Goal: Task Accomplishment & Management: Manage account settings

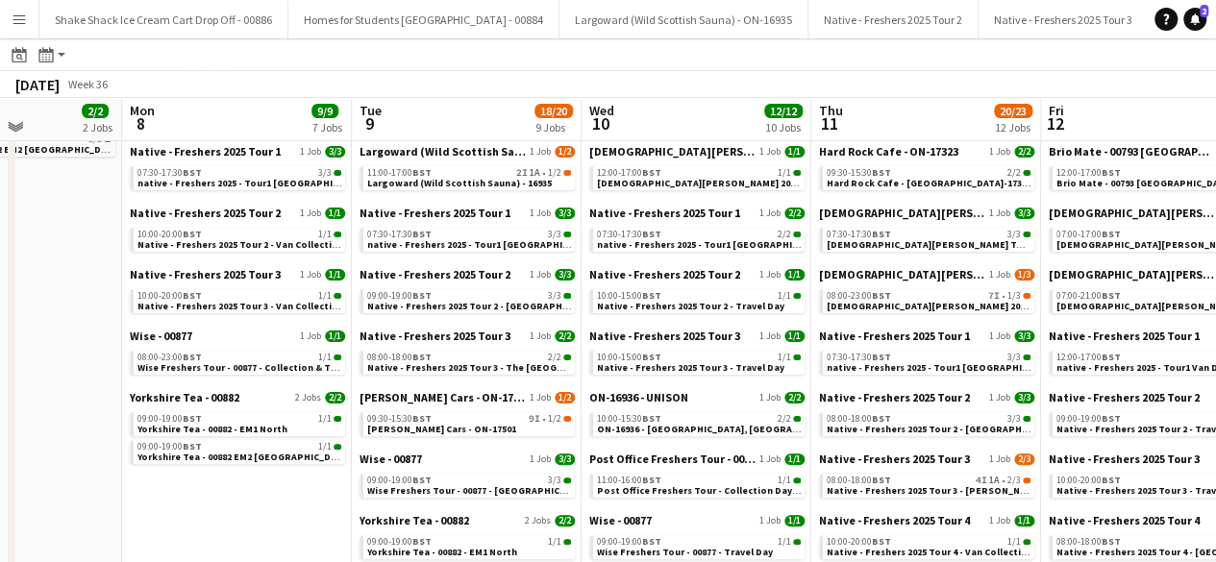
scroll to position [125, 0]
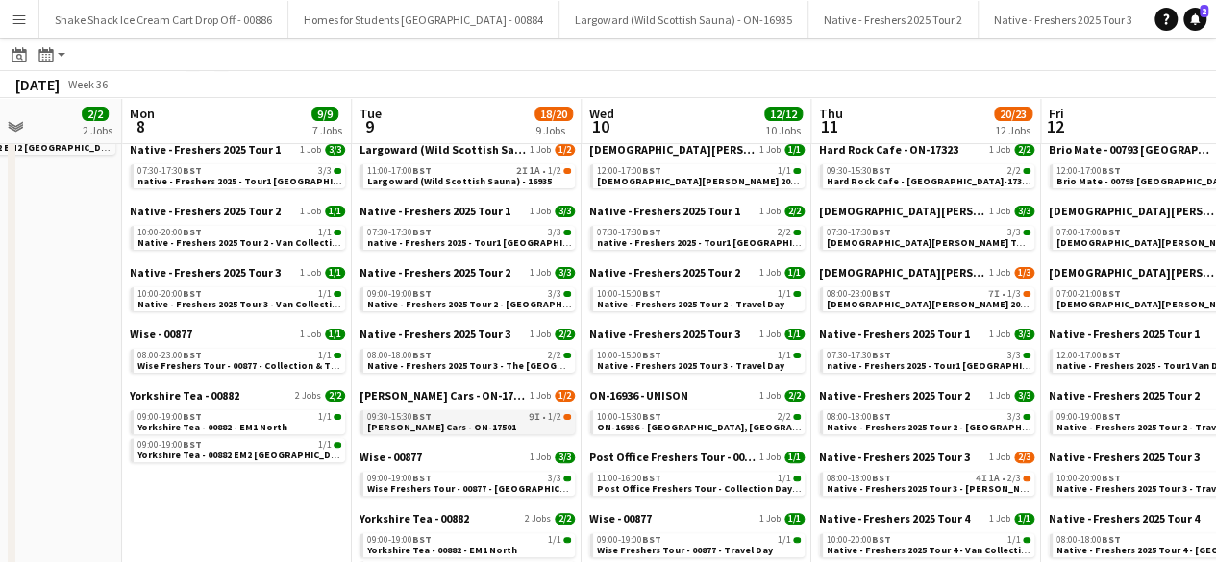
click at [436, 426] on span "[PERSON_NAME] Cars - ON-17501" at bounding box center [441, 427] width 149 height 12
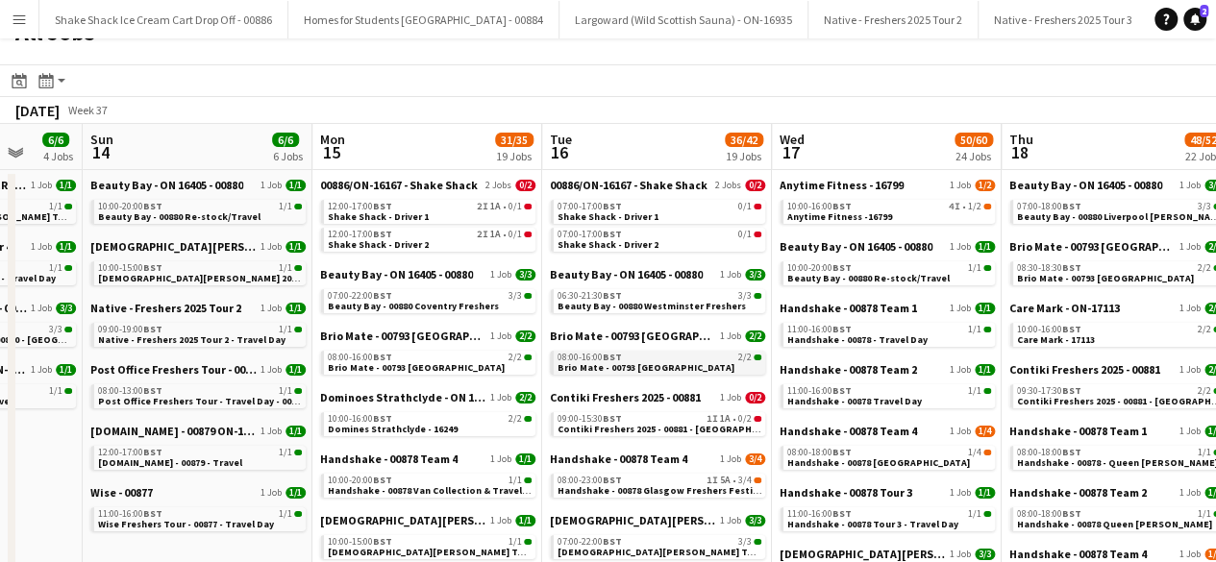
scroll to position [0, 678]
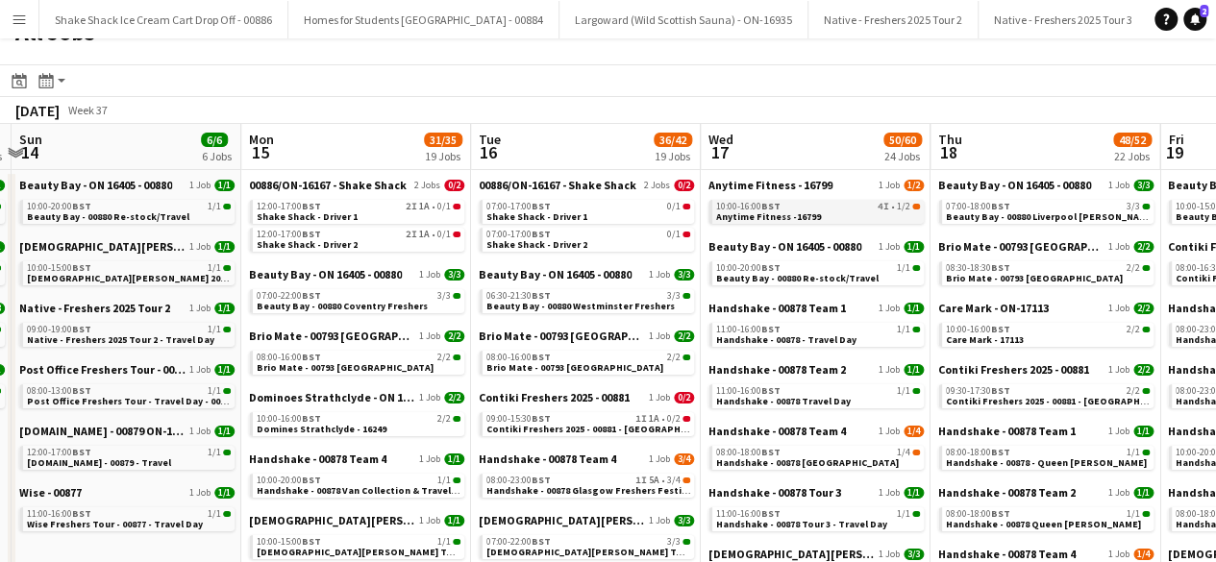
click at [801, 212] on span "Anytime Fitness -16799" at bounding box center [768, 216] width 105 height 12
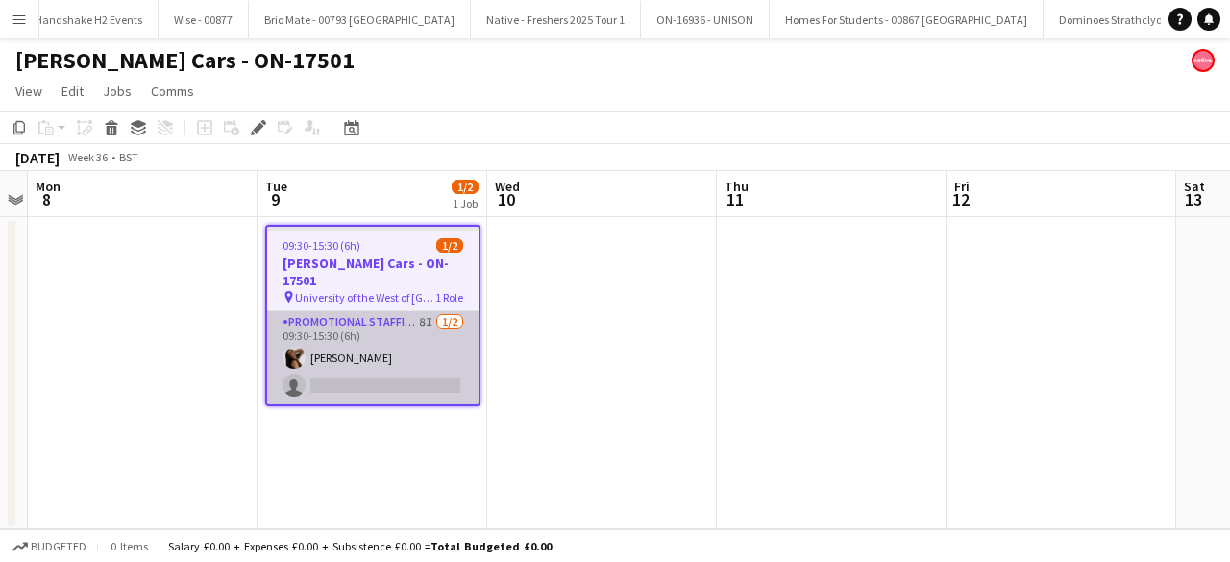
scroll to position [0, 4882]
click at [400, 342] on app-card-role "Promotional Staffing (Brand Ambassadors) 8I 1/2 09:30-15:30 (6h) Naomi Forbes s…" at bounding box center [372, 357] width 211 height 93
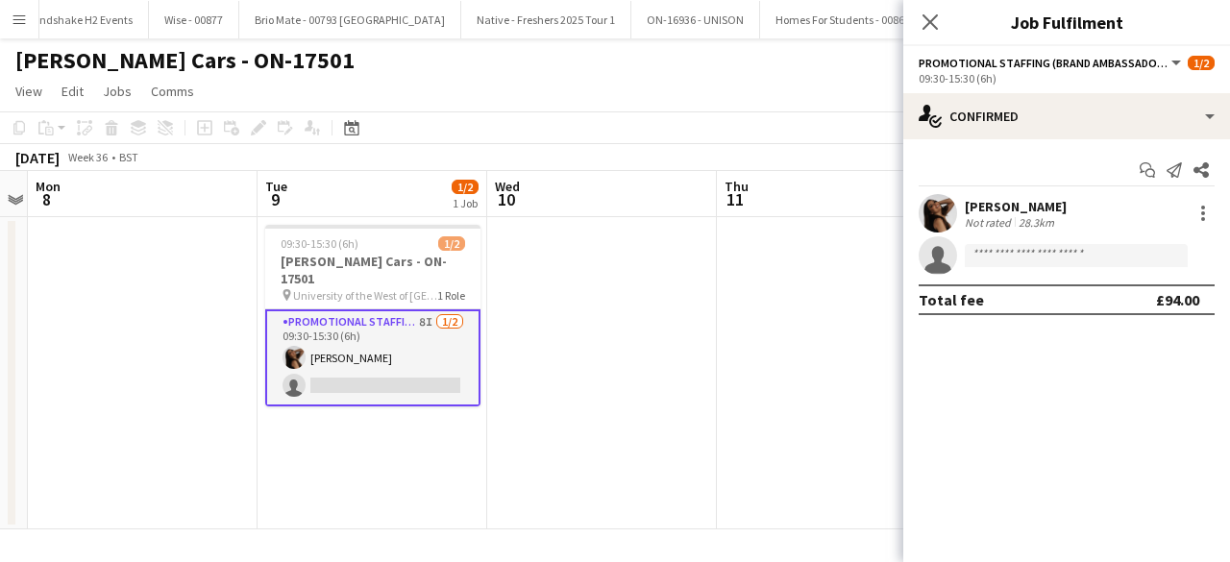
click at [953, 205] on app-user-avatar at bounding box center [938, 213] width 38 height 38
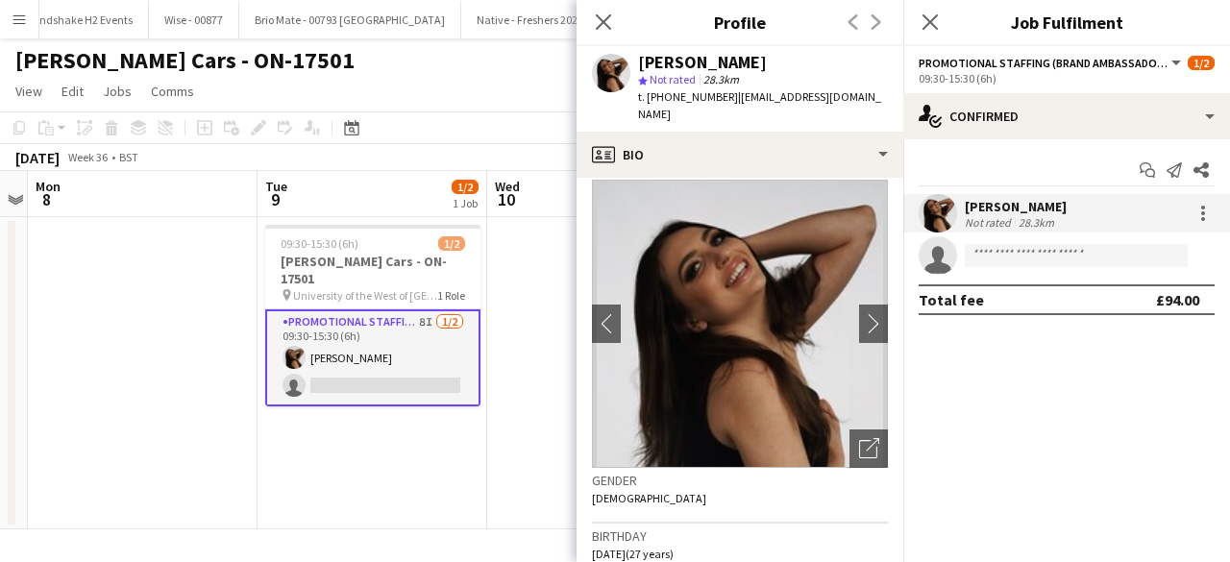
scroll to position [8, 0]
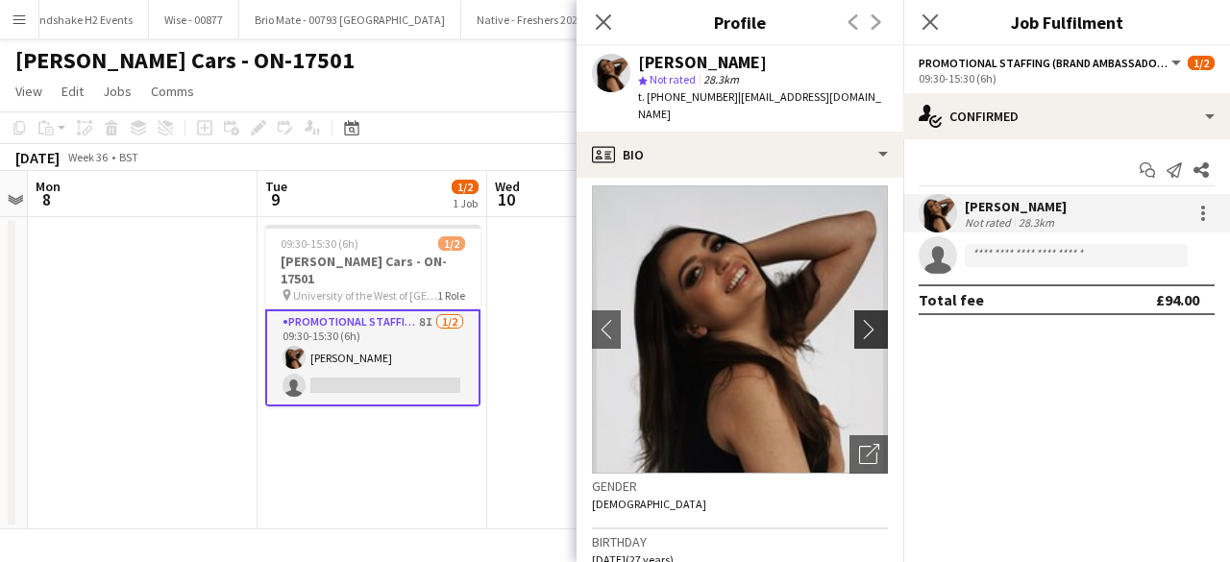
click at [861, 319] on app-icon "chevron-right" at bounding box center [874, 329] width 30 height 20
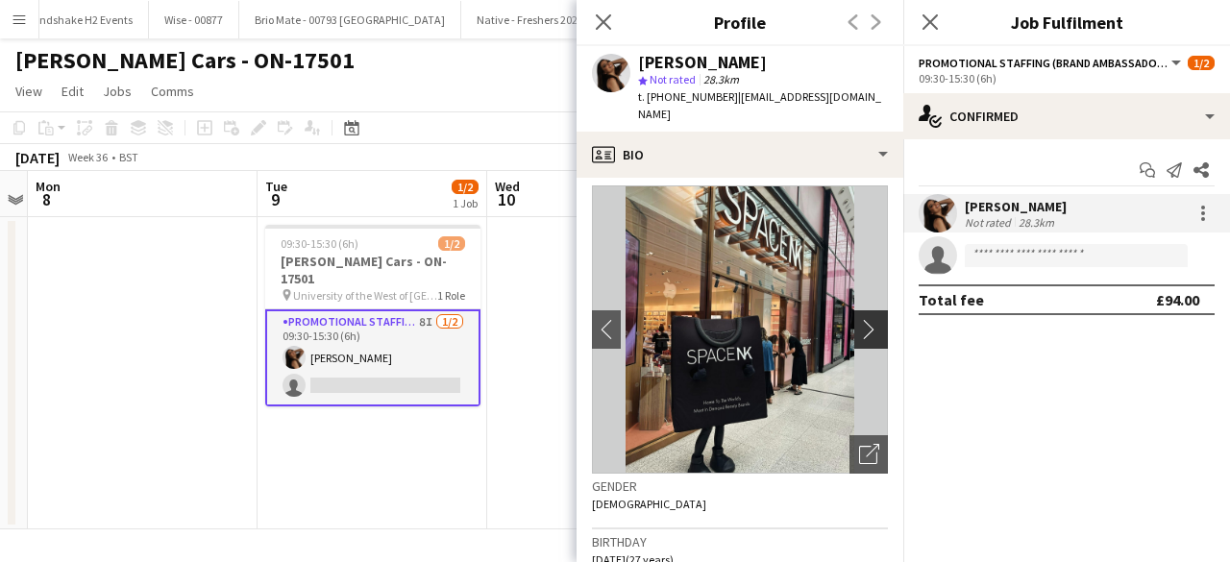
click at [859, 319] on app-icon "chevron-right" at bounding box center [874, 329] width 30 height 20
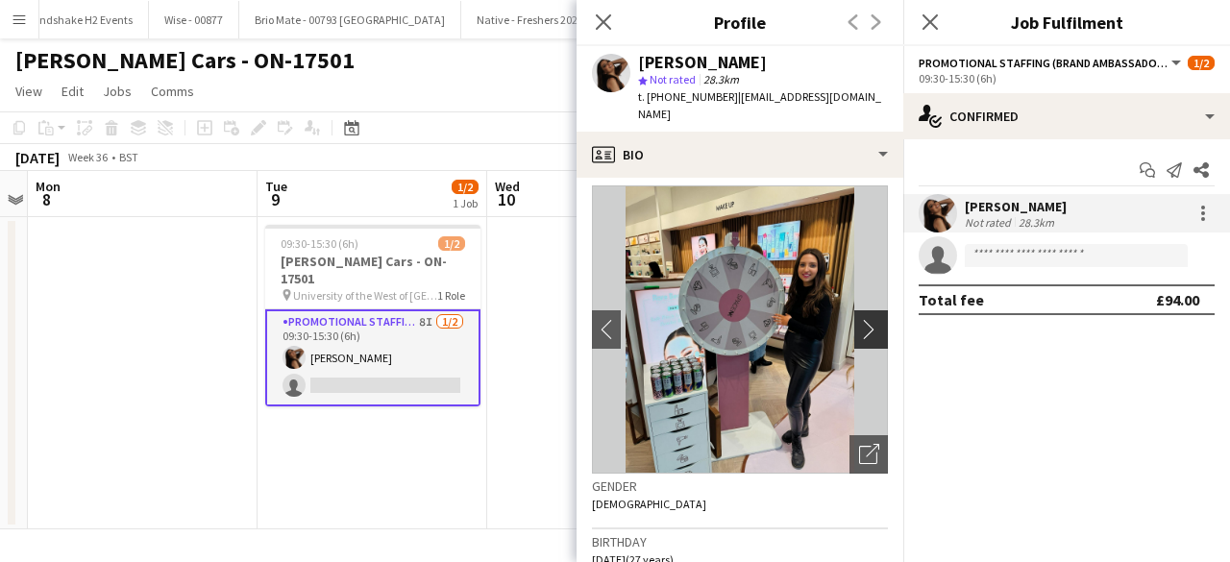
click at [859, 319] on app-icon "chevron-right" at bounding box center [874, 329] width 30 height 20
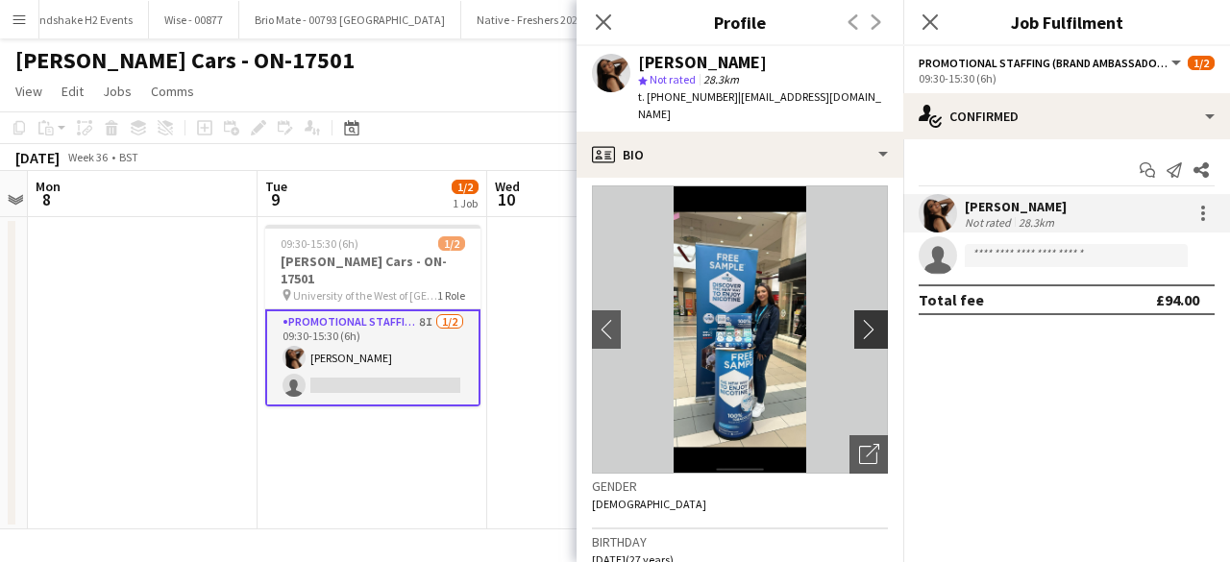
click at [859, 319] on app-icon "chevron-right" at bounding box center [874, 329] width 30 height 20
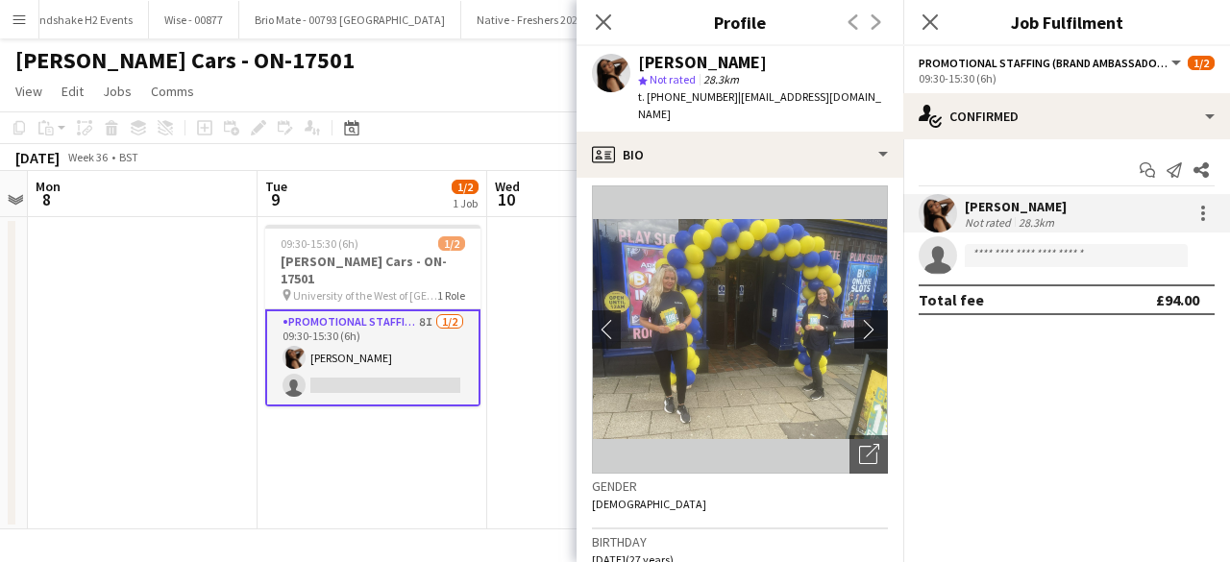
click at [859, 319] on app-icon "chevron-right" at bounding box center [874, 329] width 30 height 20
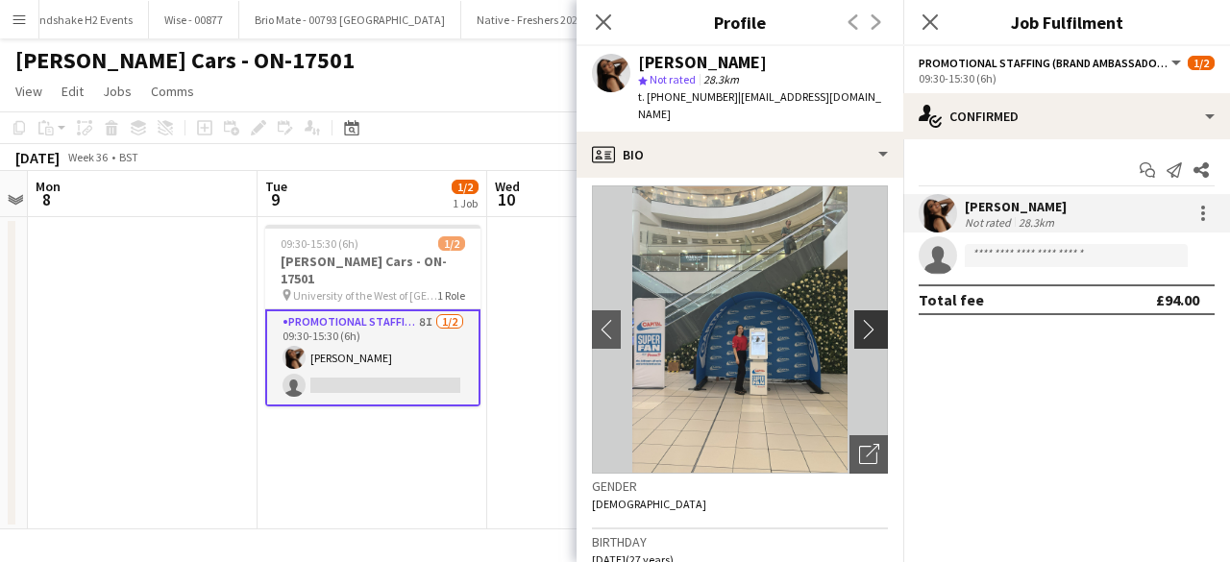
click at [859, 319] on app-icon "chevron-right" at bounding box center [874, 329] width 30 height 20
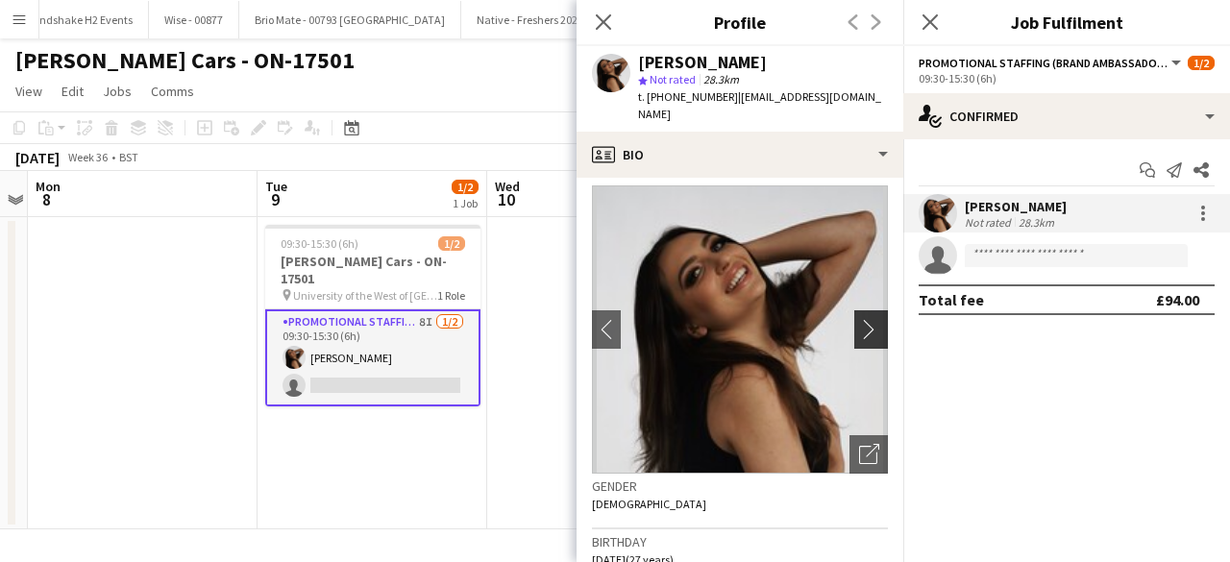
click at [859, 319] on app-icon "chevron-right" at bounding box center [874, 329] width 30 height 20
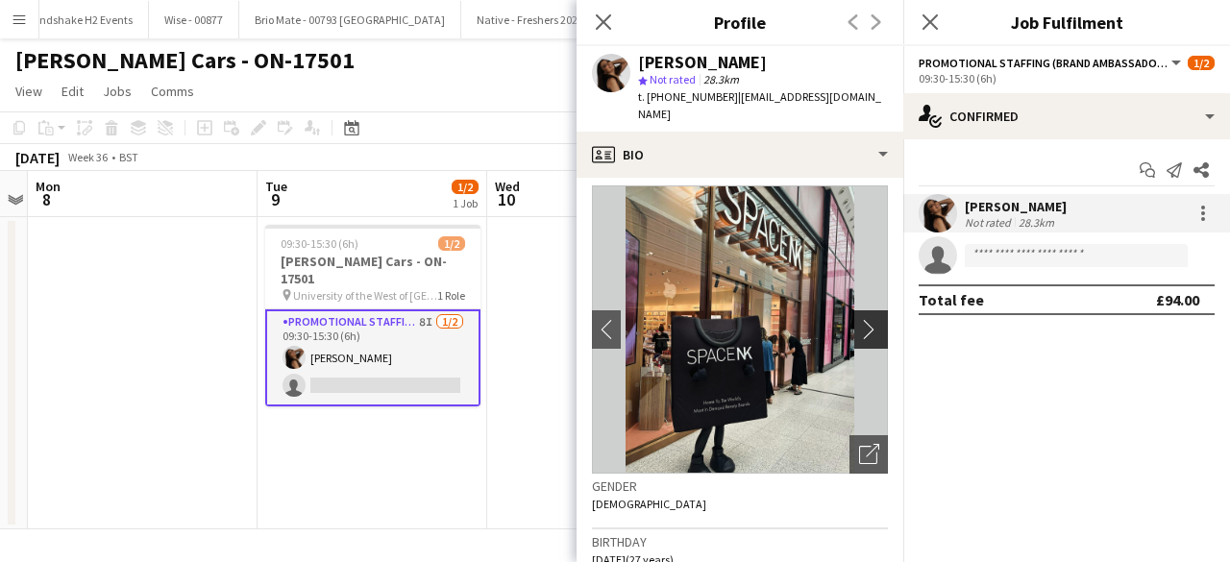
click at [859, 319] on app-icon "chevron-right" at bounding box center [874, 329] width 30 height 20
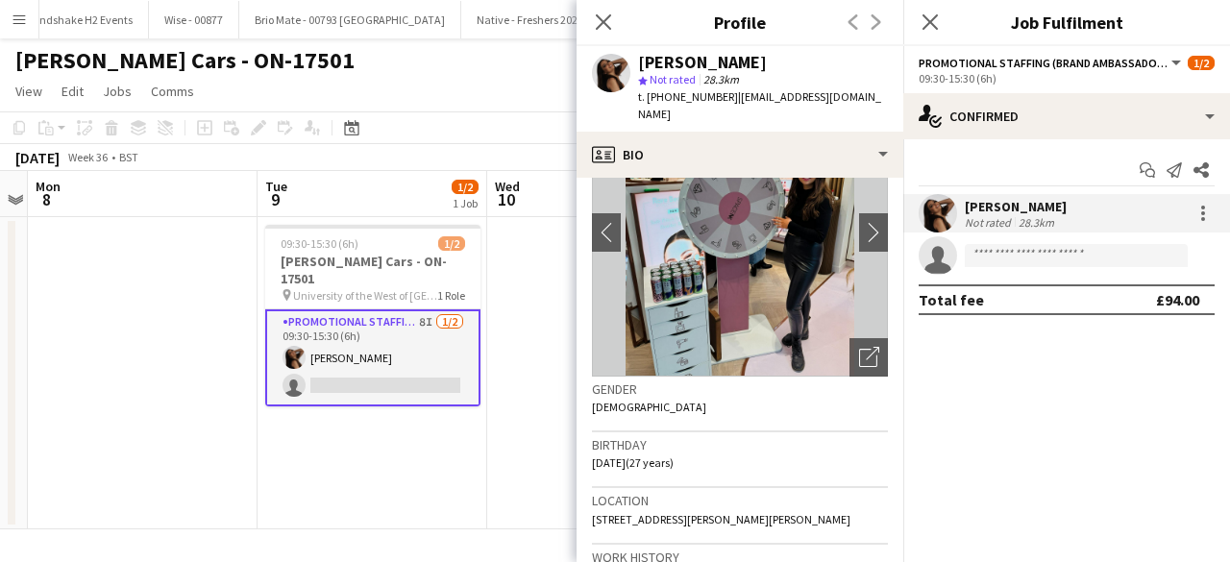
scroll to position [148, 0]
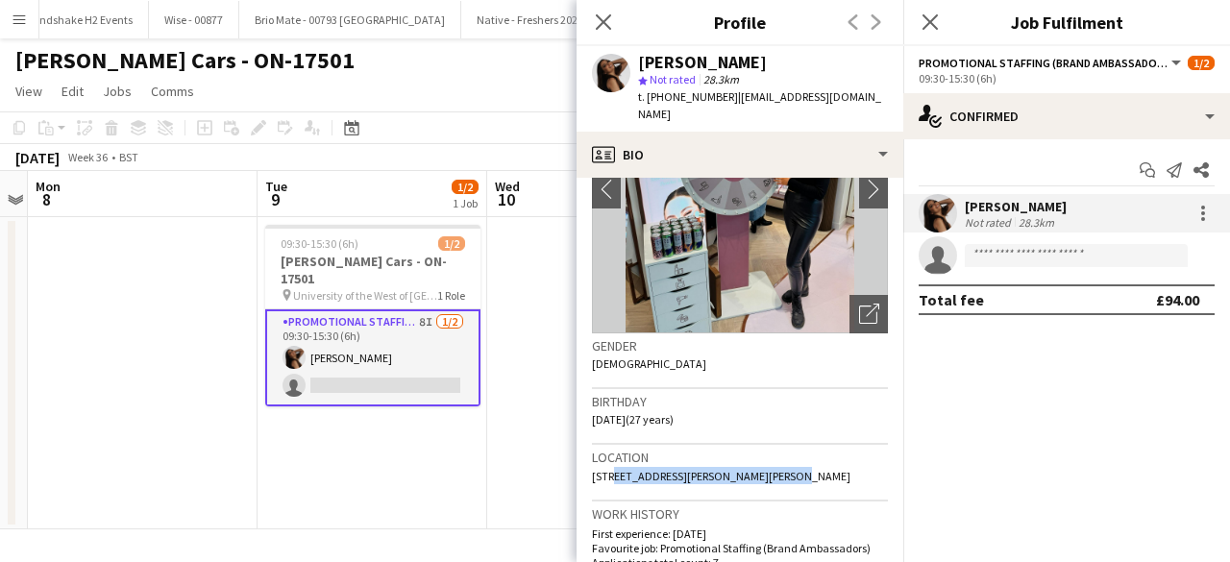
drag, startPoint x: 767, startPoint y: 458, endPoint x: 601, endPoint y: 456, distance: 166.3
click at [601, 456] on div "Location 12 Sutherland Drive, Denny, FK6 5ER" at bounding box center [740, 473] width 296 height 56
click at [614, 470] on div "Location 12 Sutherland Drive, Denny, FK6 5ER" at bounding box center [740, 473] width 296 height 56
drag, startPoint x: 591, startPoint y: 458, endPoint x: 780, endPoint y: 458, distance: 189.3
click at [780, 458] on app-crew-profile-bio "chevron-left chevron-right Open photos pop-in Gender Female Birthday 01-02-1998…" at bounding box center [740, 370] width 327 height 384
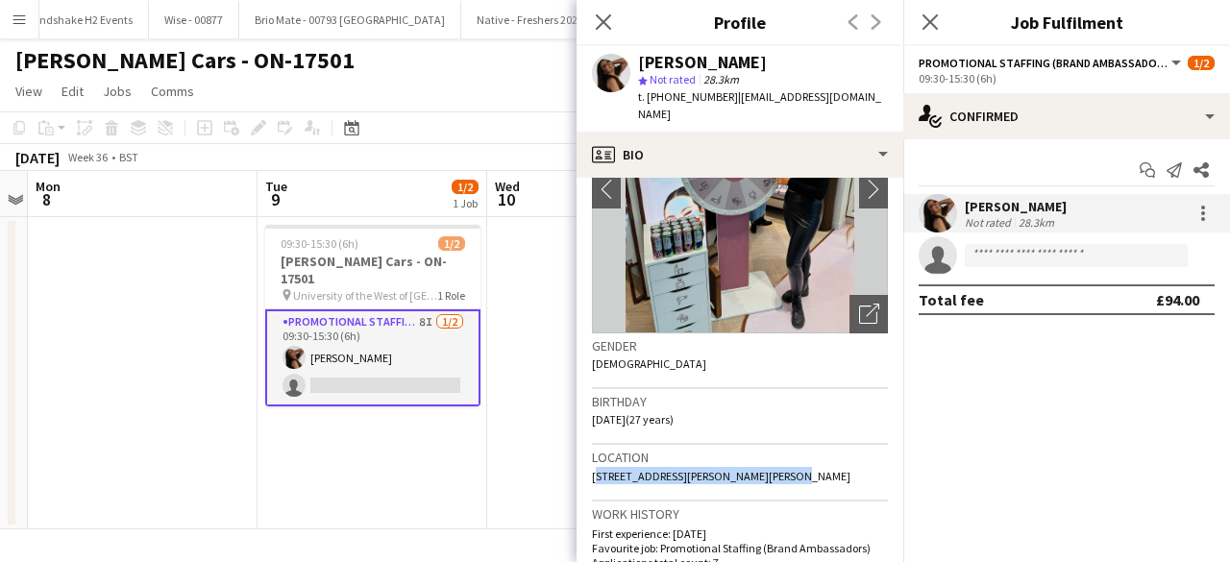
copy span "12 Sutherland Drive, Denny, FK6 5ER"
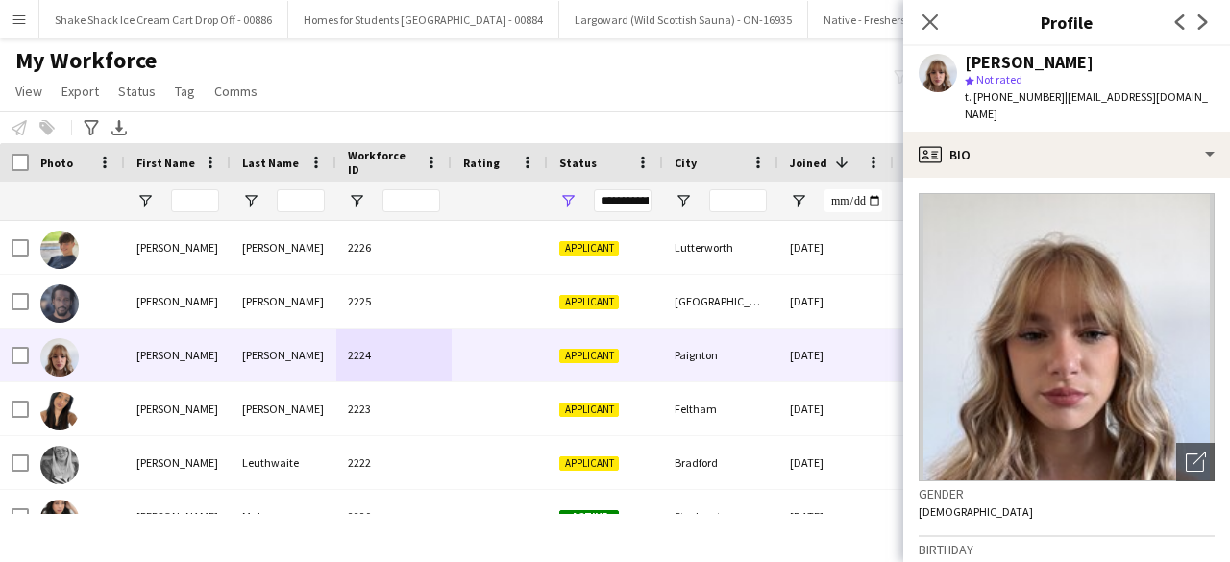
scroll to position [259, 0]
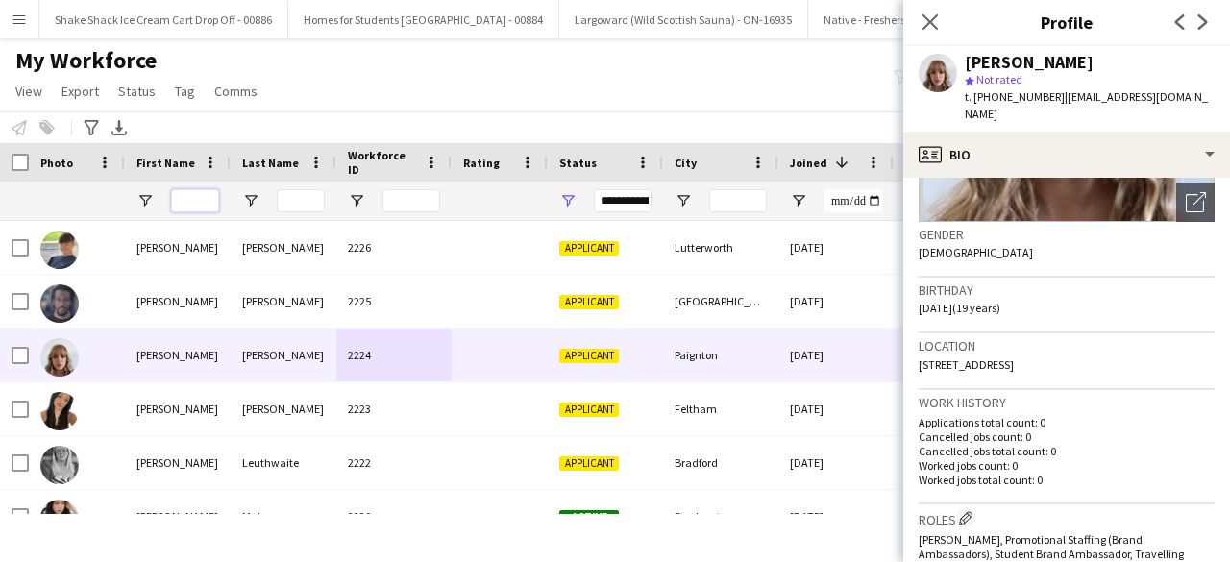
click at [187, 198] on input "First Name Filter Input" at bounding box center [195, 200] width 48 height 23
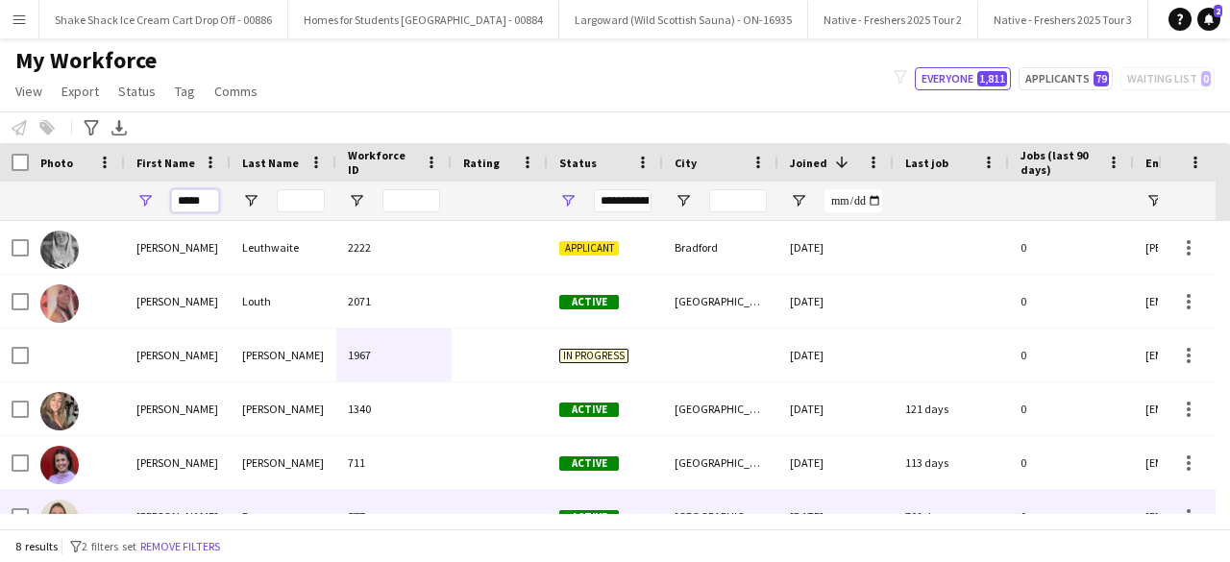
scroll to position [136, 0]
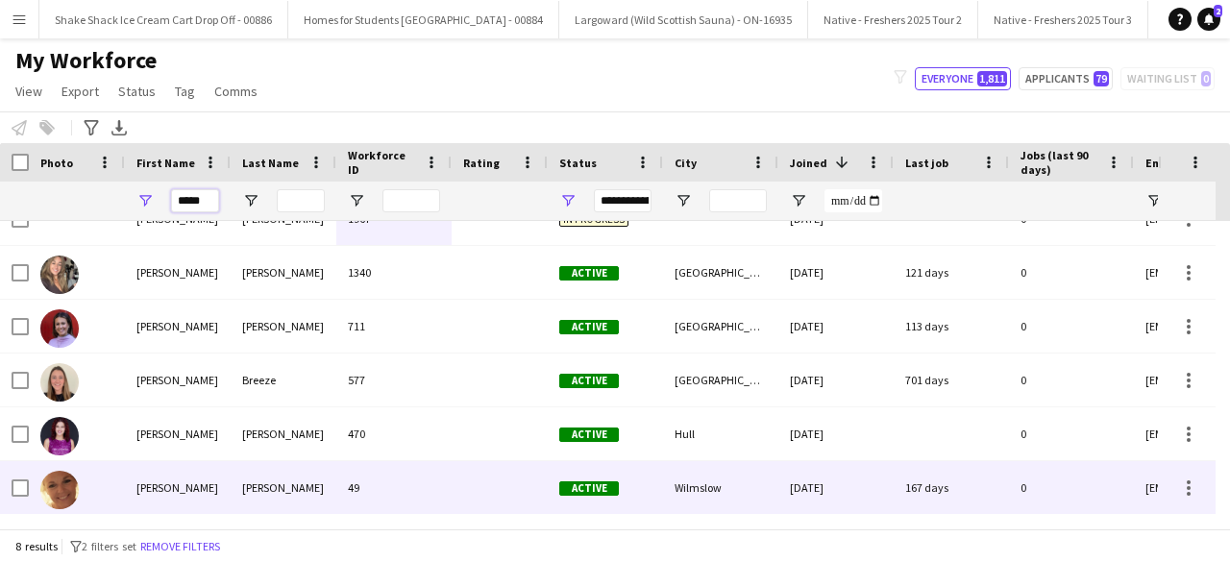
type input "*****"
click at [206, 481] on div "rachel" at bounding box center [178, 487] width 106 height 53
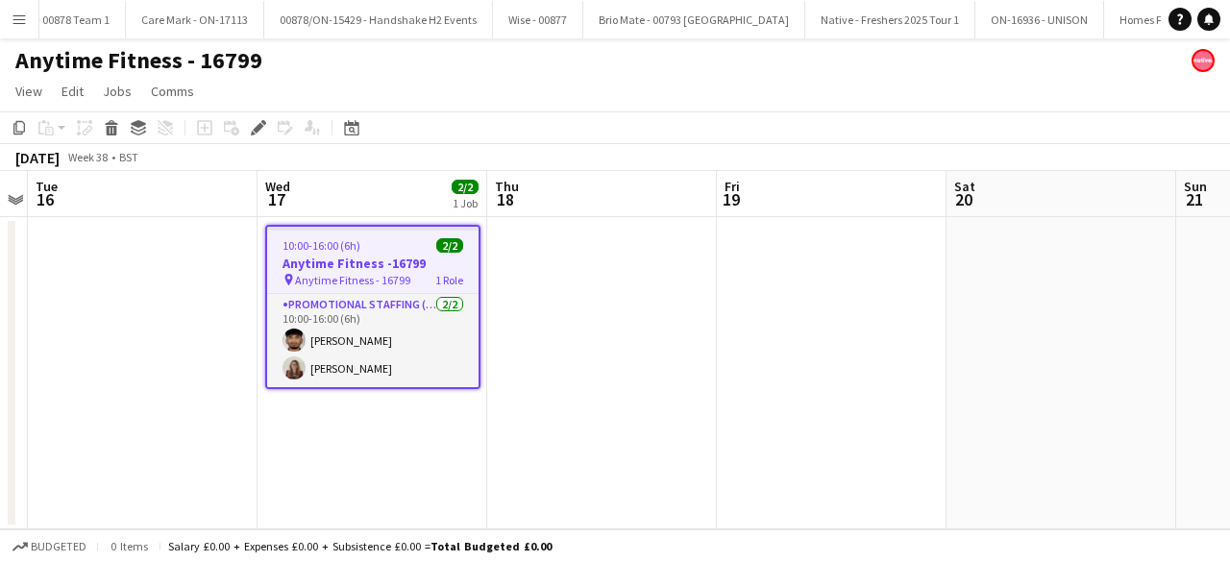
scroll to position [0, 4558]
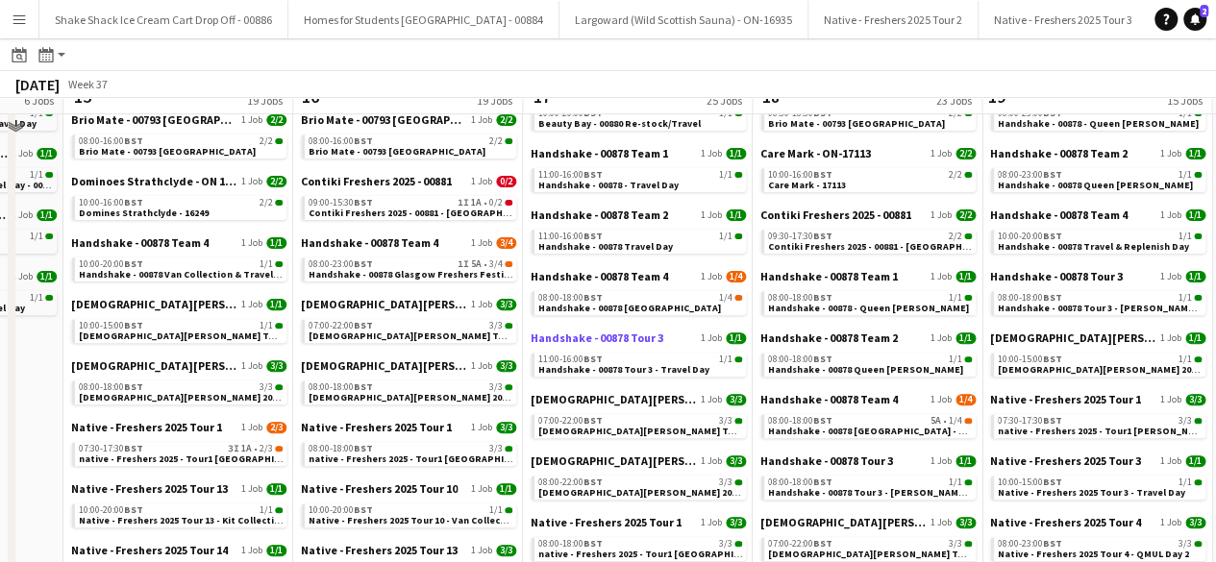
scroll to position [203, 0]
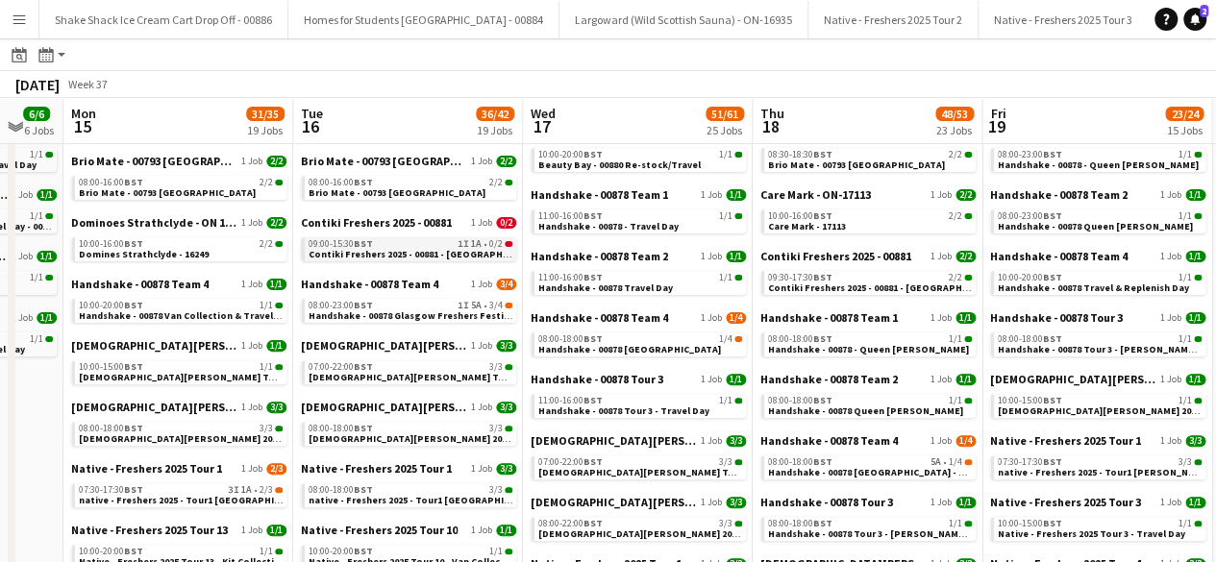
click at [419, 249] on span "Contiki Freshers 2025 - 00881 - [GEOGRAPHIC_DATA] [GEOGRAPHIC_DATA] - [GEOGRAPH…" at bounding box center [527, 254] width 438 height 12
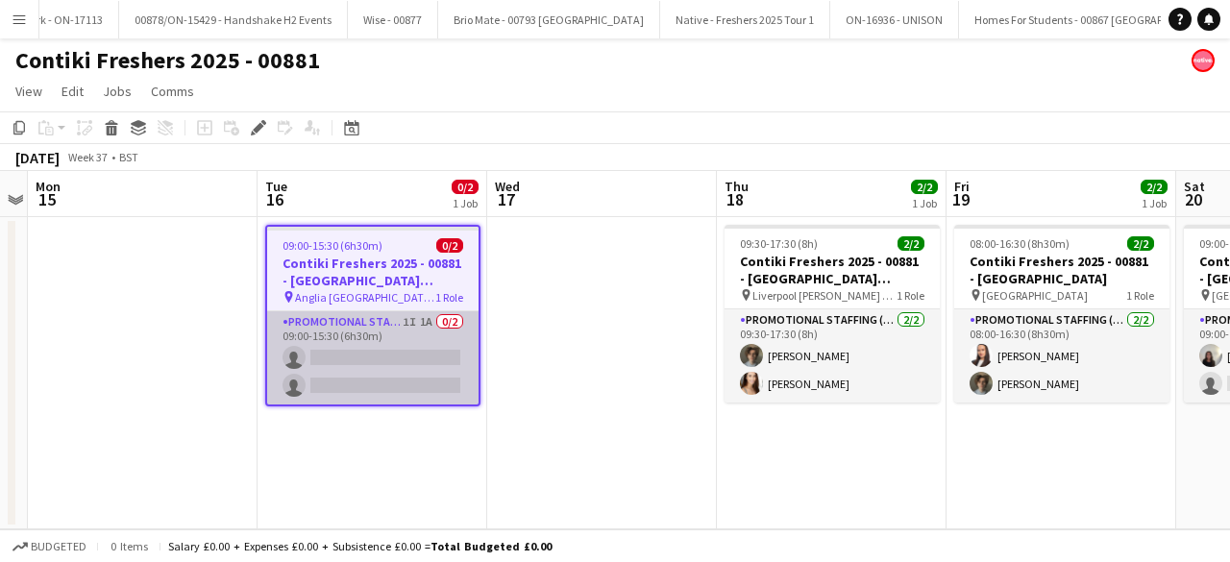
scroll to position [0, 4730]
click at [398, 342] on app-card-role "Promotional Staffing (Brand Ambassadors) 1I 1A 0/2 09:00-15:30 (6h30m) single-n…" at bounding box center [372, 357] width 211 height 93
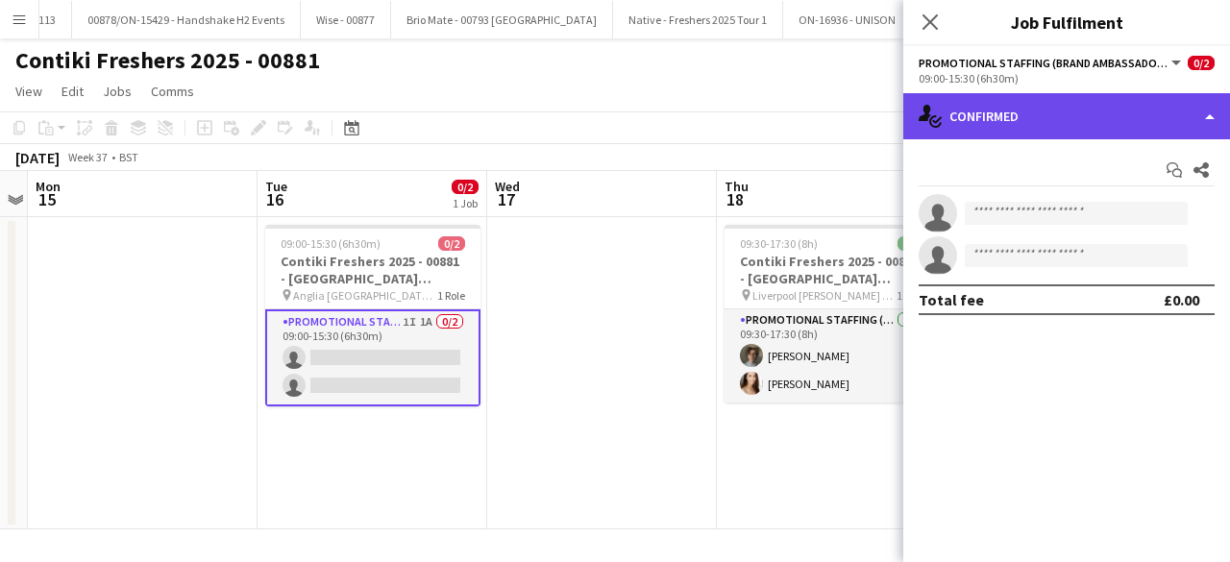
click at [1096, 130] on div "single-neutral-actions-check-2 Confirmed" at bounding box center [1066, 116] width 327 height 46
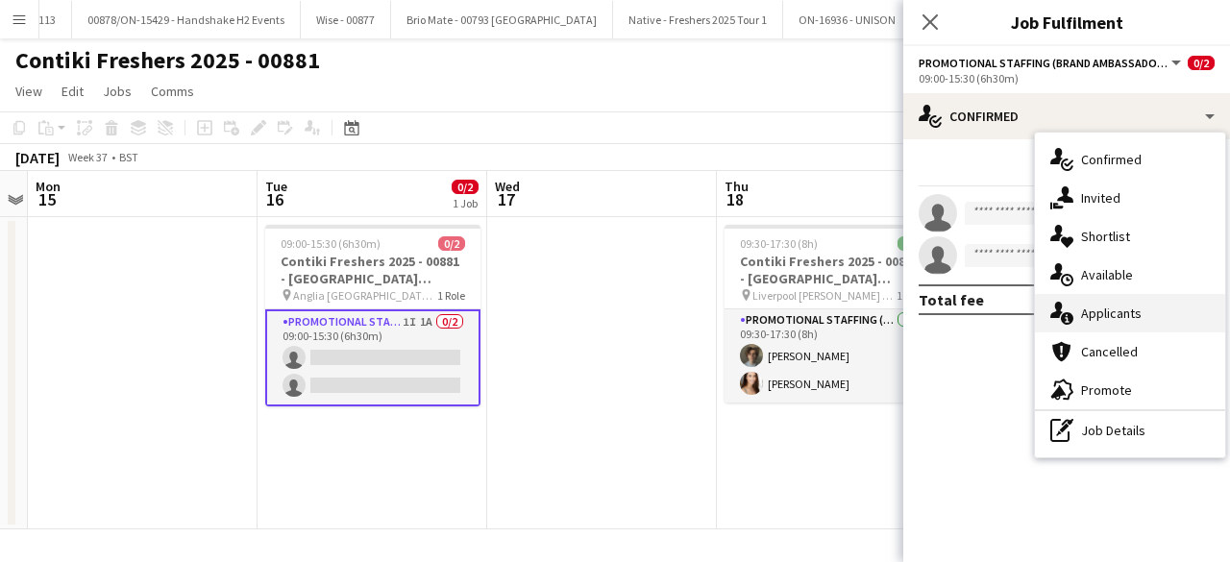
click at [1118, 324] on div "single-neutral-actions-information Applicants" at bounding box center [1130, 313] width 190 height 38
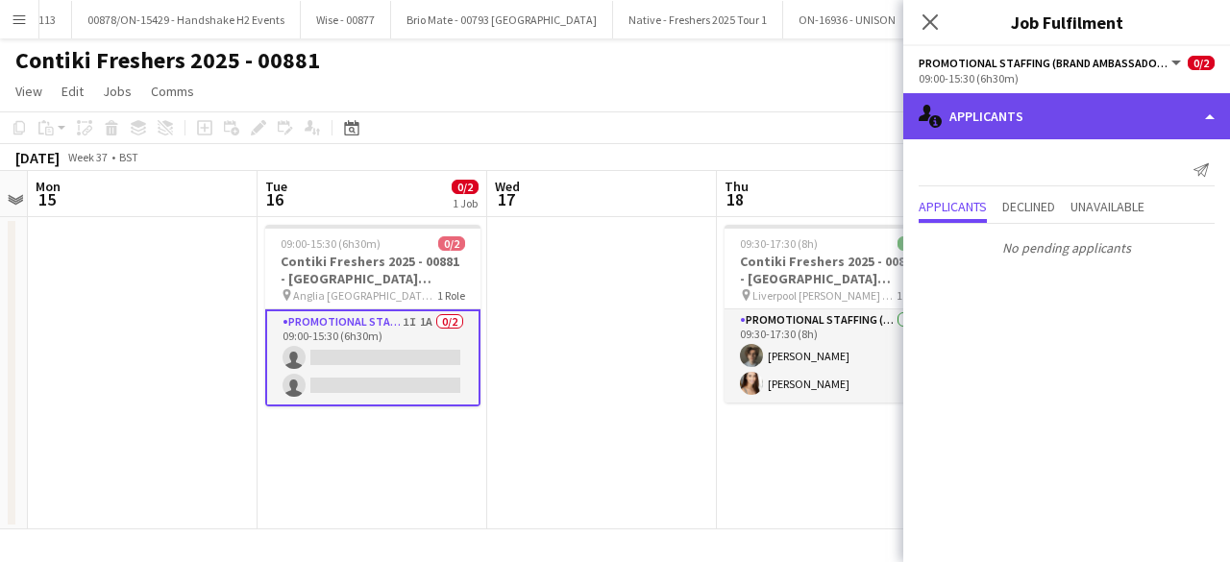
click at [1092, 107] on div "single-neutral-actions-information Applicants" at bounding box center [1066, 116] width 327 height 46
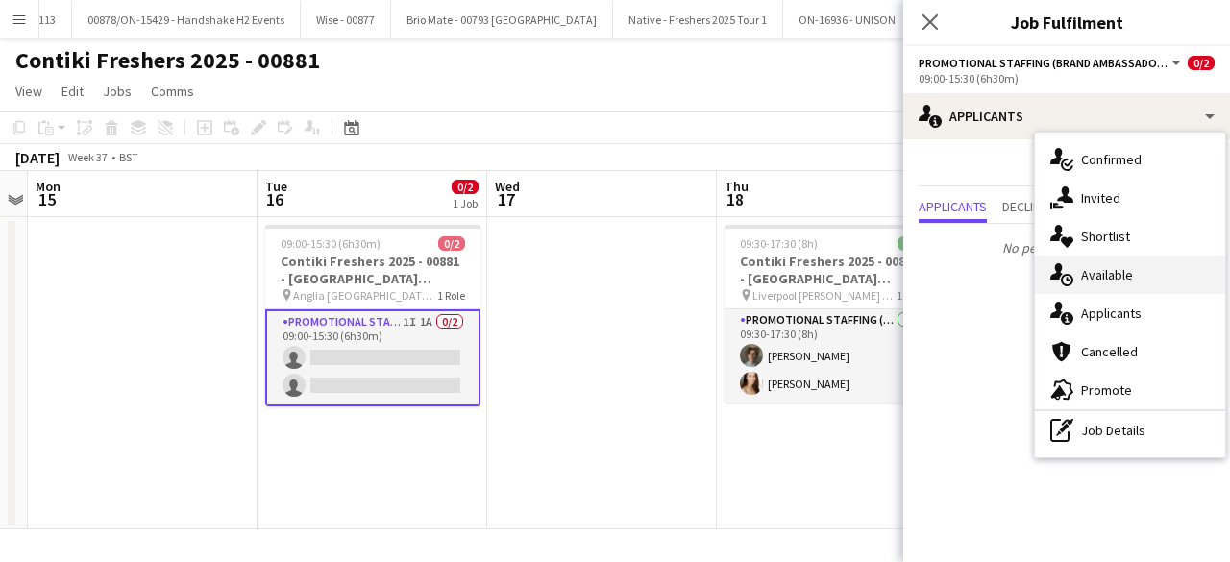
click at [1117, 280] on span "Available" at bounding box center [1107, 274] width 52 height 17
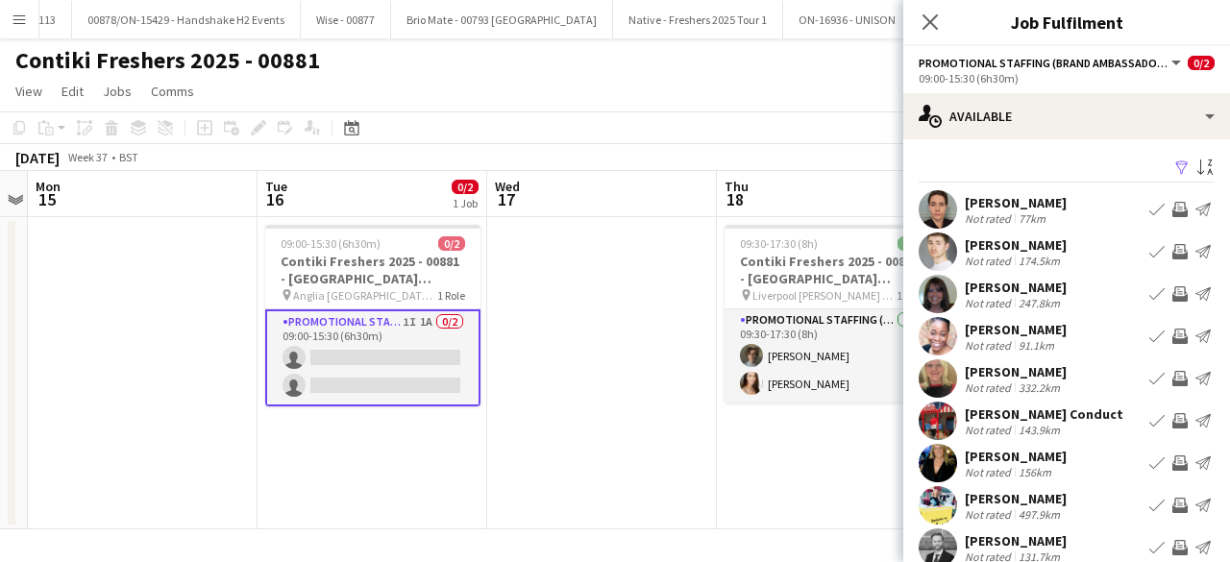
click at [1174, 168] on app-icon "Filter" at bounding box center [1181, 169] width 15 height 18
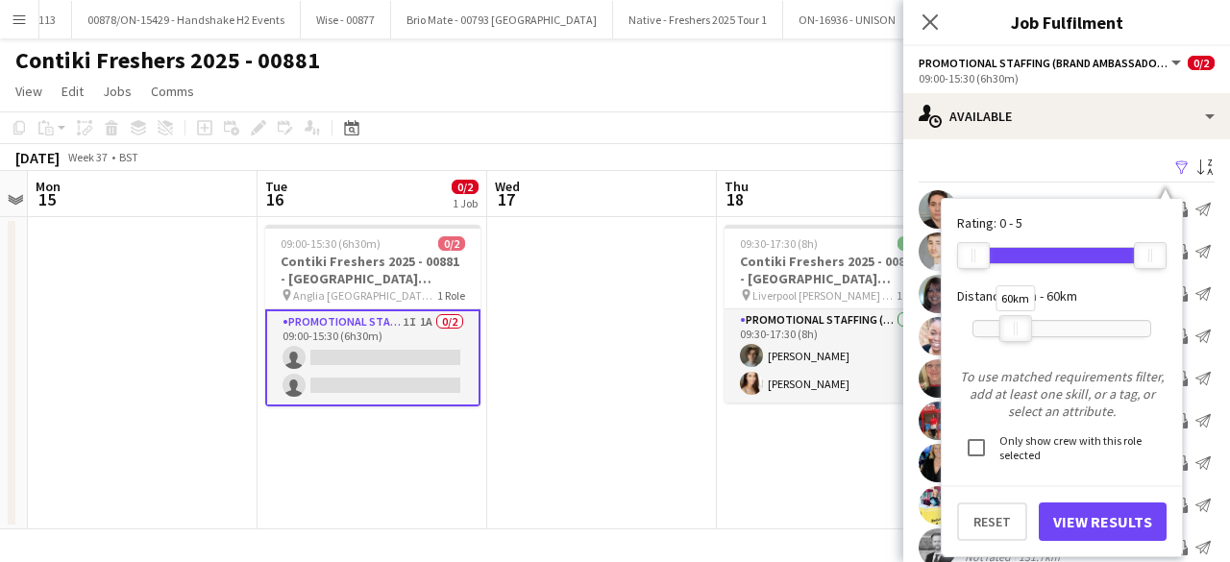
drag, startPoint x: 1144, startPoint y: 324, endPoint x: 1008, endPoint y: 322, distance: 135.5
click at [1008, 322] on div at bounding box center [1015, 328] width 31 height 25
click at [1099, 514] on button "View Results" at bounding box center [1103, 522] width 128 height 38
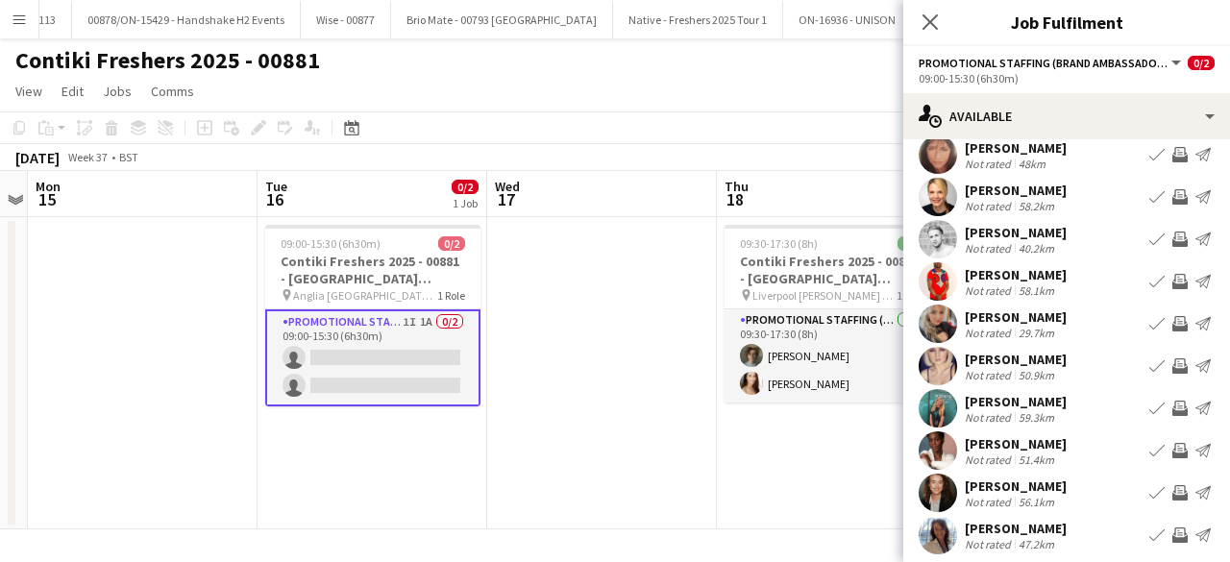
scroll to position [110, 0]
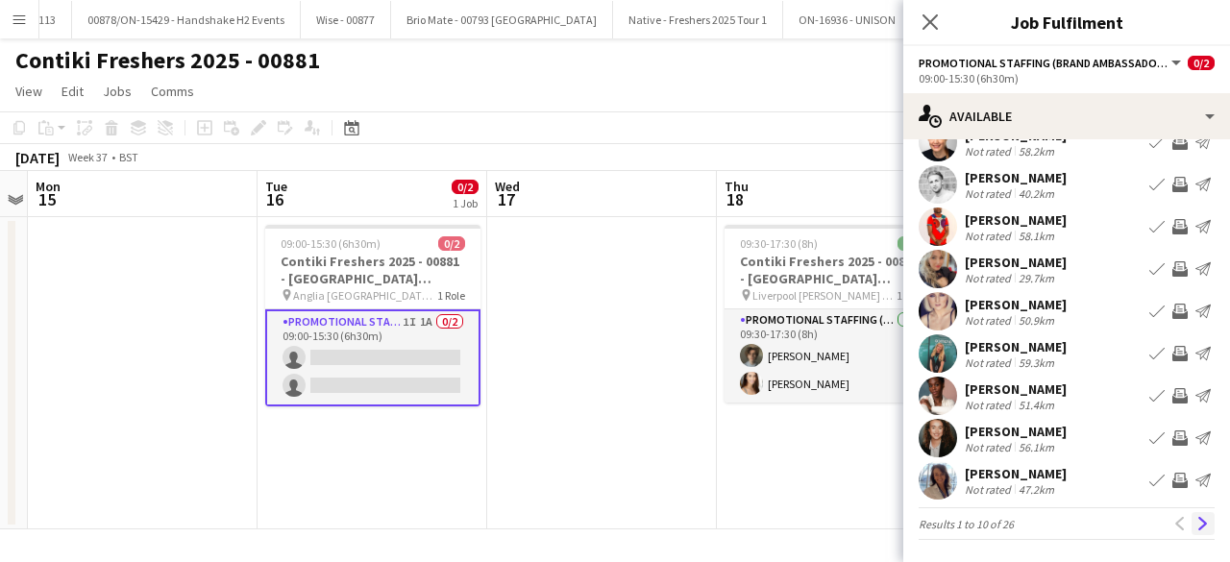
click at [1196, 526] on app-icon "Next" at bounding box center [1202, 523] width 13 height 13
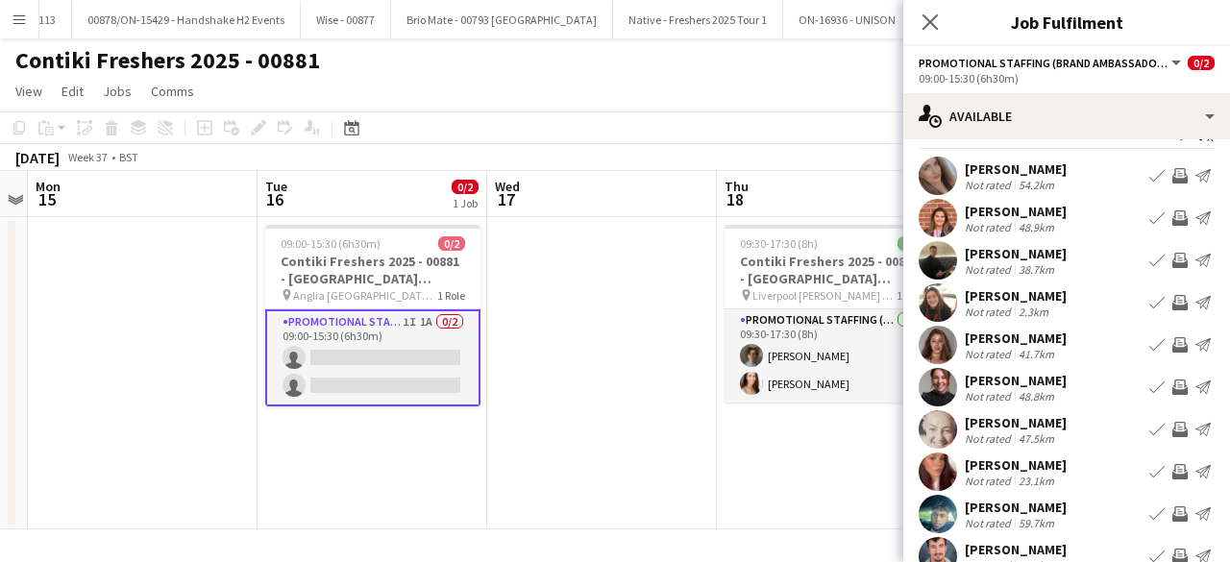
scroll to position [33, 0]
click at [930, 22] on icon at bounding box center [930, 21] width 18 height 18
